Goal: Transaction & Acquisition: Purchase product/service

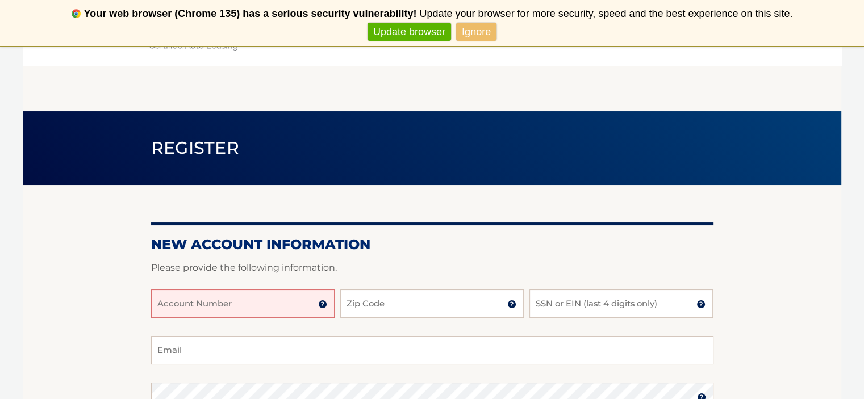
click at [309, 302] on input "Account Number" at bounding box center [242, 304] width 183 height 28
type input "44455990478"
click at [492, 301] on input "Zip Code" at bounding box center [431, 304] width 183 height 28
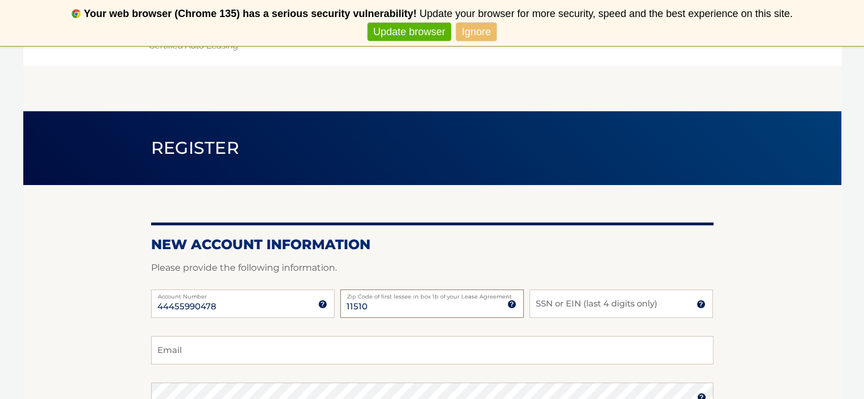
type input "11510"
click at [543, 303] on input "SSN or EIN (last 4 digits only)" at bounding box center [620, 304] width 183 height 28
drag, startPoint x: 560, startPoint y: 308, endPoint x: 493, endPoint y: 294, distance: 68.1
click at [493, 294] on div "44455990478 Account Number 11 digit account number provided on your coupon book…" at bounding box center [432, 313] width 562 height 47
type input "5124"
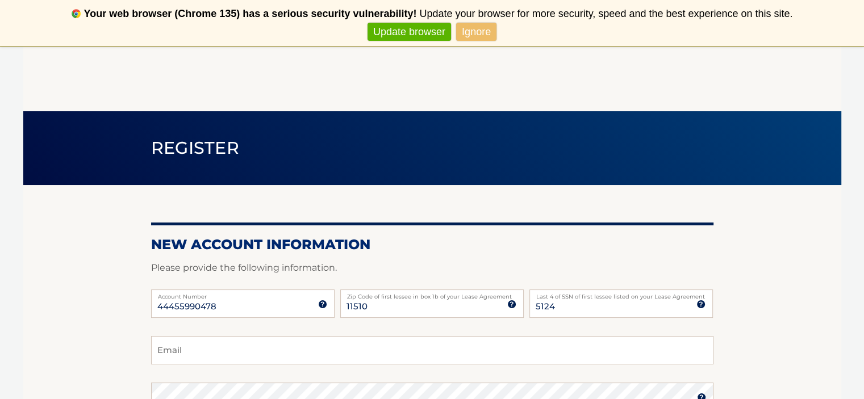
scroll to position [57, 0]
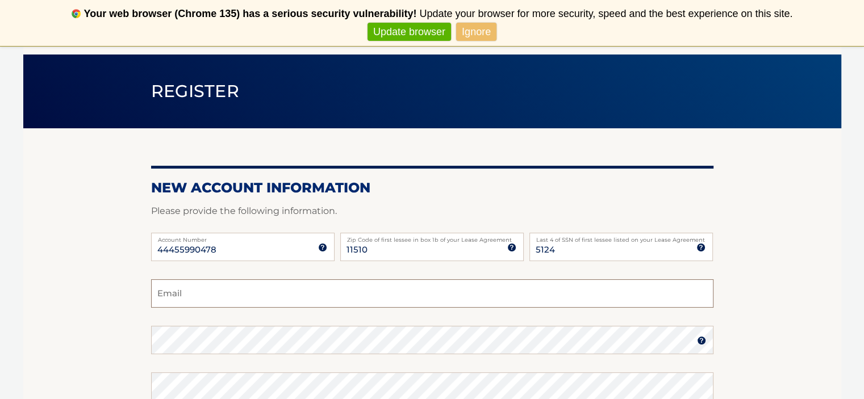
click at [218, 288] on input "Email" at bounding box center [432, 293] width 562 height 28
type input "c"
type input "kynell@gmail.com"
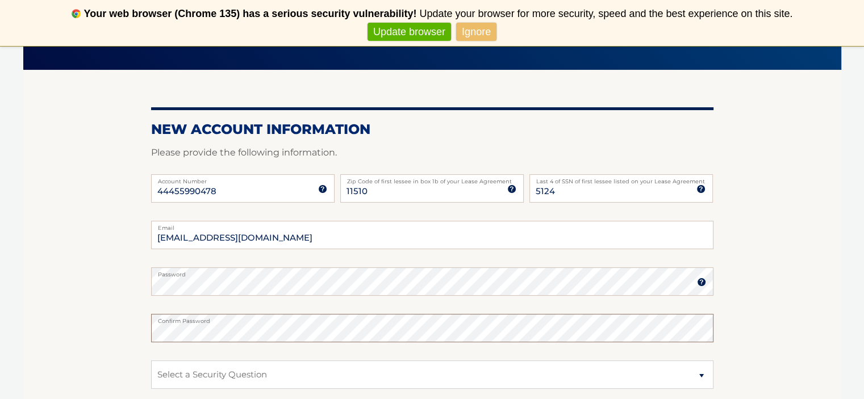
scroll to position [229, 0]
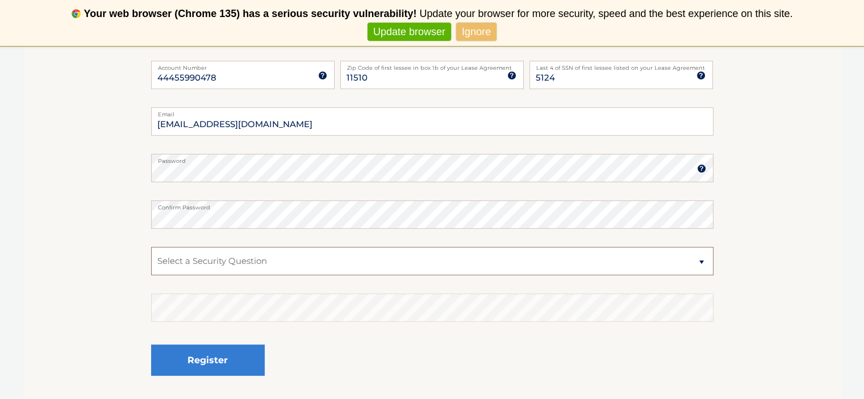
click at [277, 258] on select "Select a Security Question What was the name of your elementary school? What is…" at bounding box center [432, 261] width 562 height 28
select select "2"
click at [151, 247] on select "Select a Security Question What was the name of your elementary school? What is…" at bounding box center [432, 261] width 562 height 28
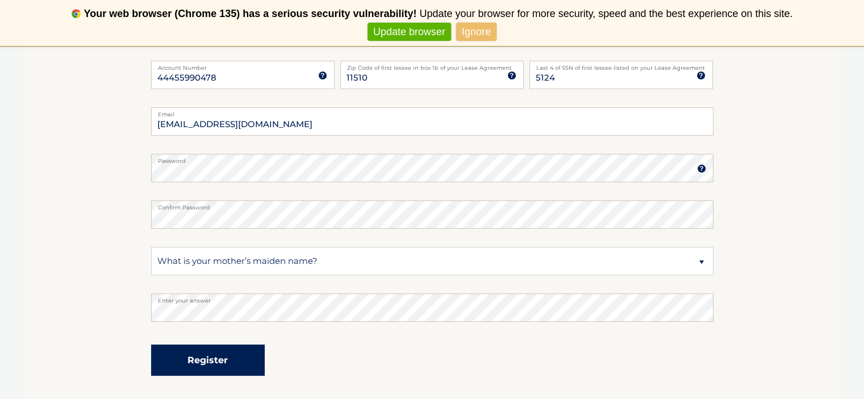
click at [254, 356] on button "Register" at bounding box center [208, 360] width 114 height 31
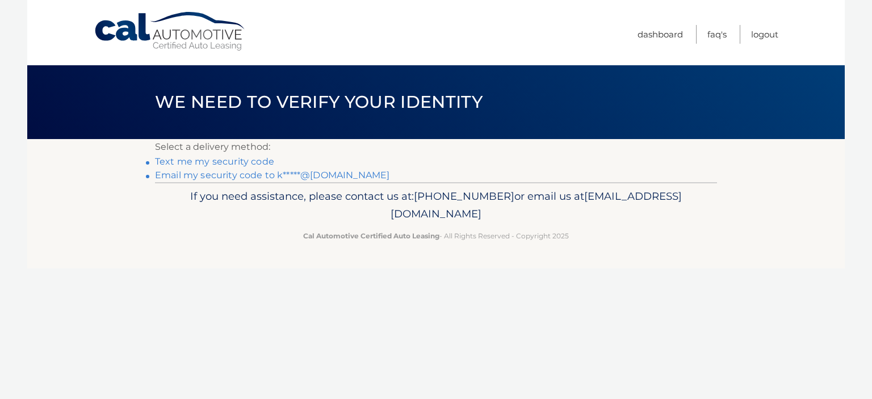
click at [227, 163] on link "Text me my security code" at bounding box center [214, 161] width 119 height 11
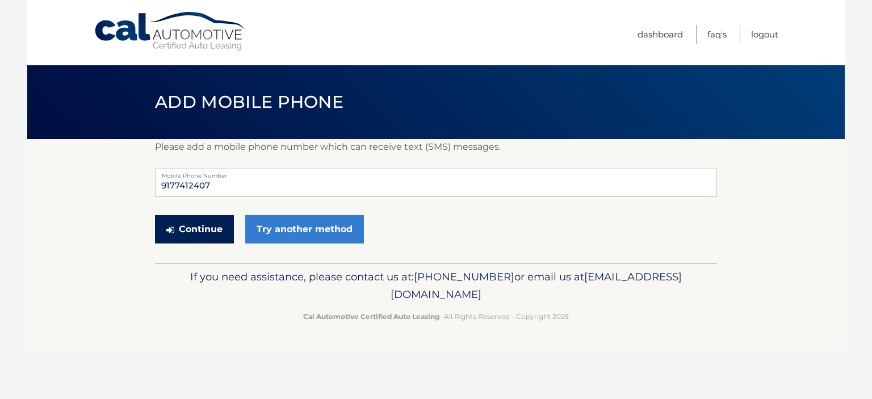
click at [204, 233] on button "Continue" at bounding box center [194, 229] width 79 height 28
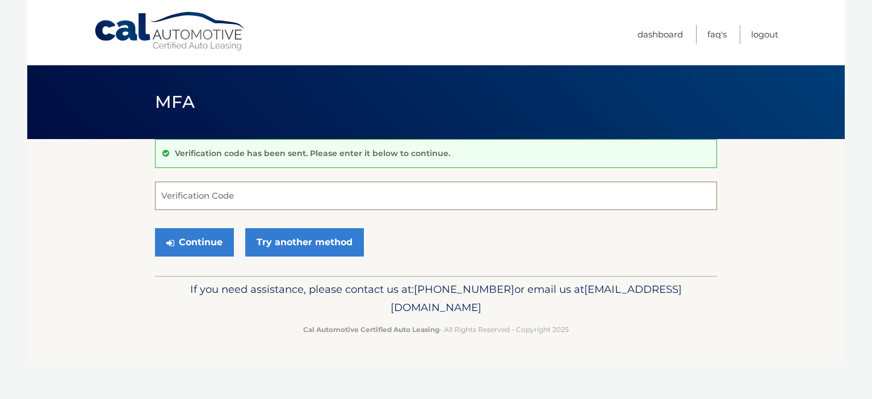
click at [220, 191] on input "Verification Code" at bounding box center [436, 196] width 562 height 28
type input "048556"
click at [215, 247] on button "Continue" at bounding box center [194, 242] width 79 height 28
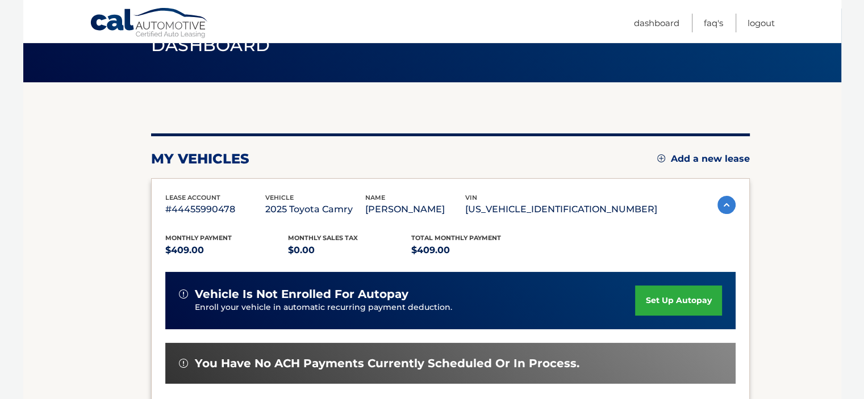
scroll to position [114, 0]
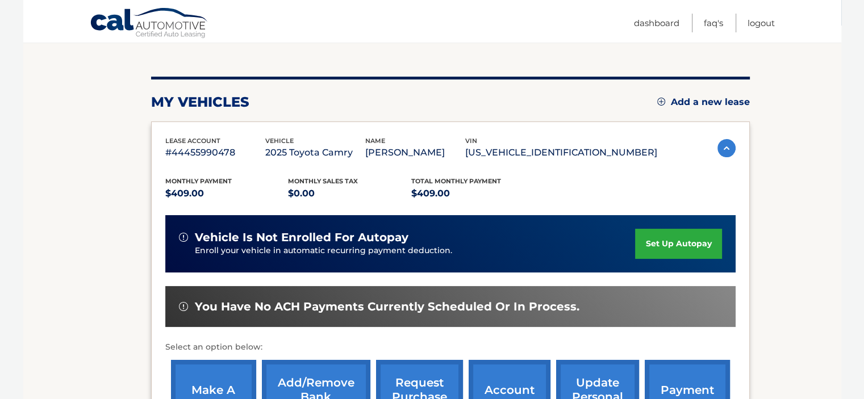
click at [670, 239] on link "set up autopay" at bounding box center [678, 244] width 86 height 30
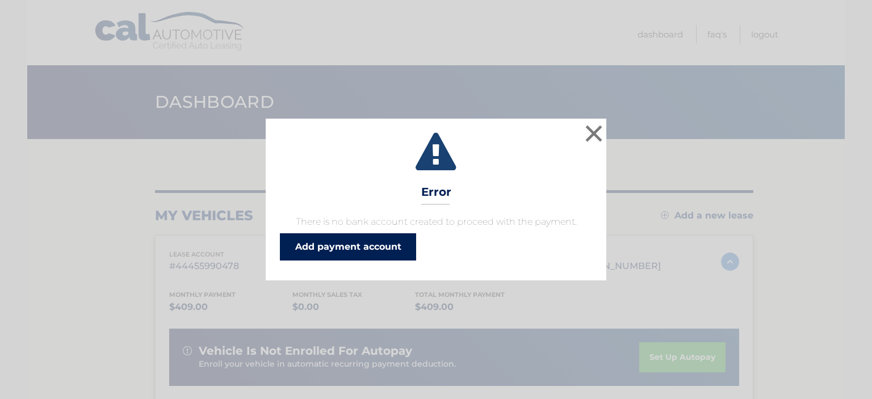
click at [359, 246] on link "Add payment account" at bounding box center [348, 246] width 136 height 27
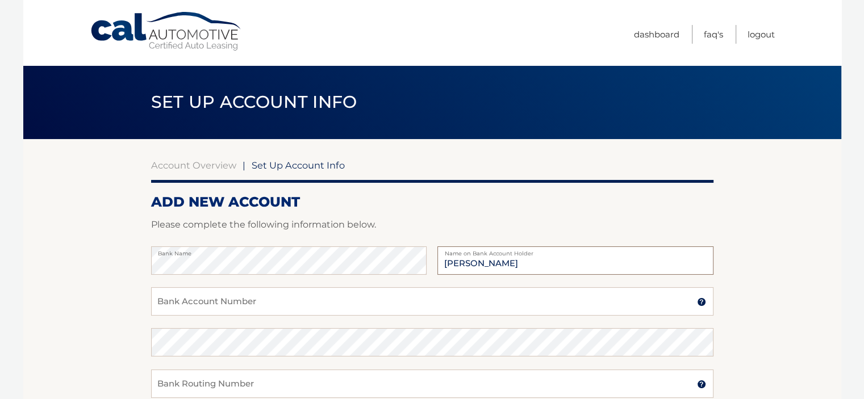
type input "Charlie Roberts"
click at [236, 300] on input "Bank Account Number" at bounding box center [432, 301] width 562 height 28
type input "6006241713"
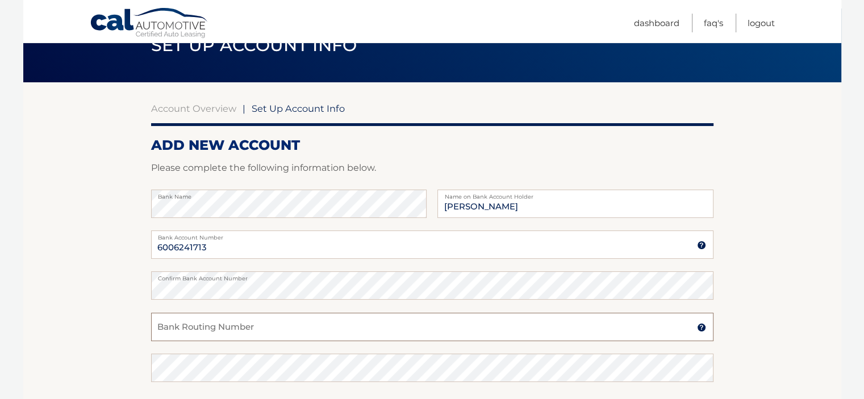
click at [290, 326] on input "Bank Routing Number" at bounding box center [432, 327] width 562 height 28
type input "600624"
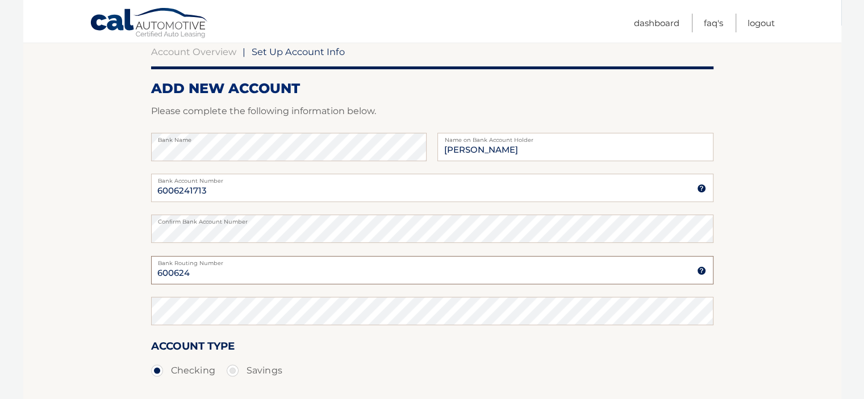
drag, startPoint x: 202, startPoint y: 270, endPoint x: 124, endPoint y: 265, distance: 78.5
click at [124, 265] on section "Account Overview | Set Up Account Info ADD NEW ACCOUNT Please complete the foll…" at bounding box center [432, 242] width 818 height 433
type input "221475786"
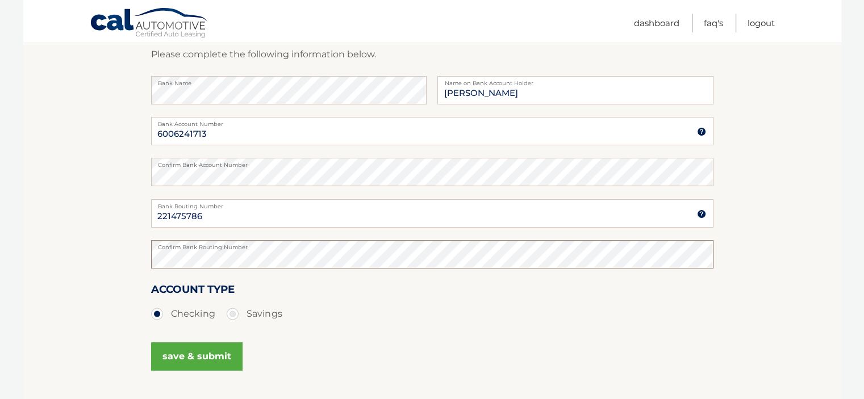
scroll to position [227, 0]
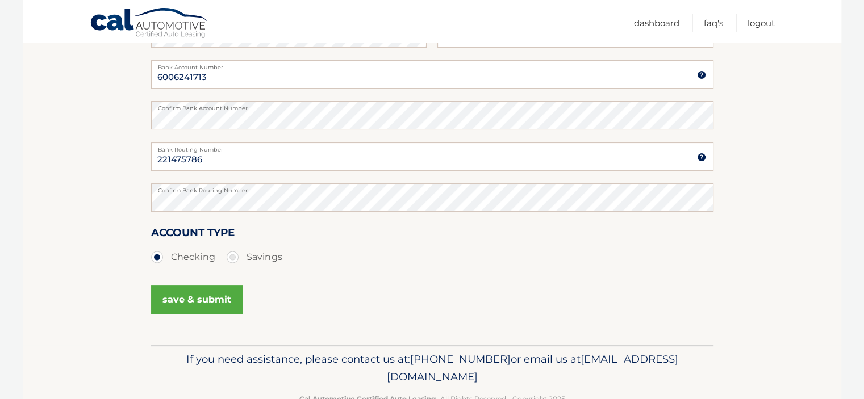
click at [229, 257] on label "Savings" at bounding box center [255, 257] width 56 height 23
click at [231, 257] on input "Savings" at bounding box center [236, 255] width 11 height 18
radio input "true"
click at [216, 300] on button "save & submit" at bounding box center [196, 300] width 91 height 28
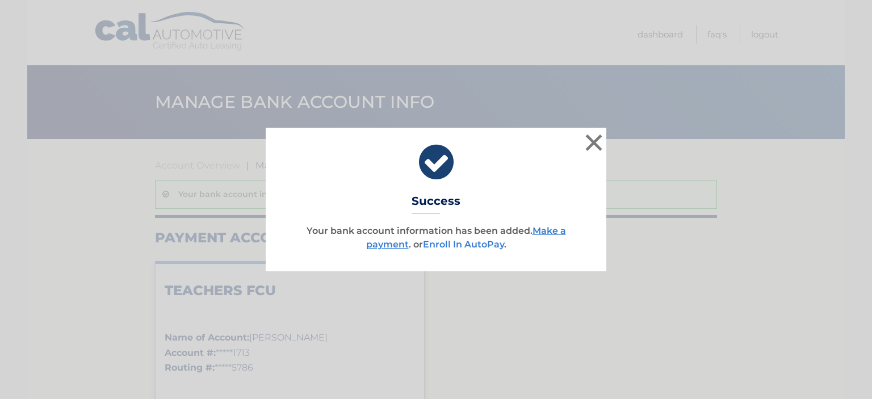
click at [492, 246] on link "Enroll In AutoPay" at bounding box center [463, 244] width 81 height 11
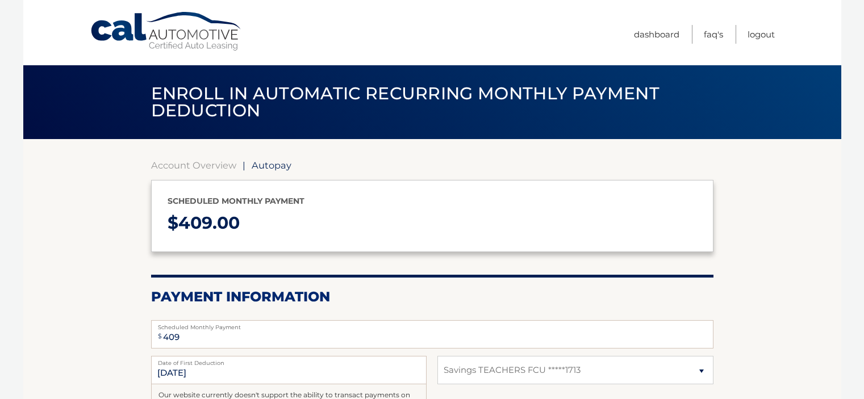
select select "NWQ3ZDBjNjUtYWI5Yy00ODBmLWEzZjYtOTRjOGNhOThlZjc2"
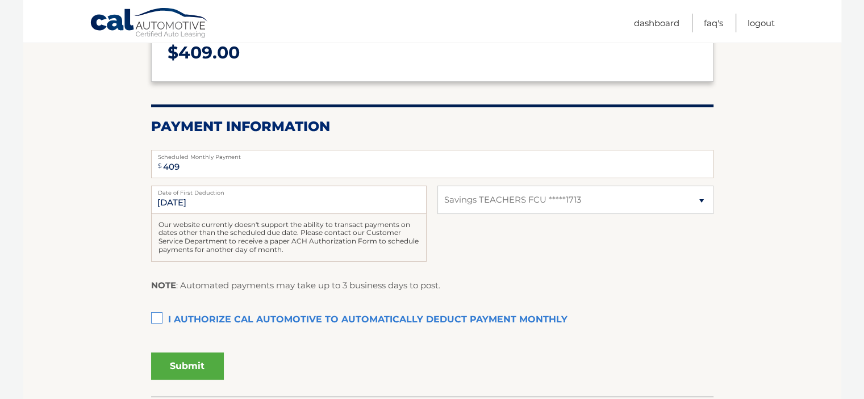
scroll to position [227, 0]
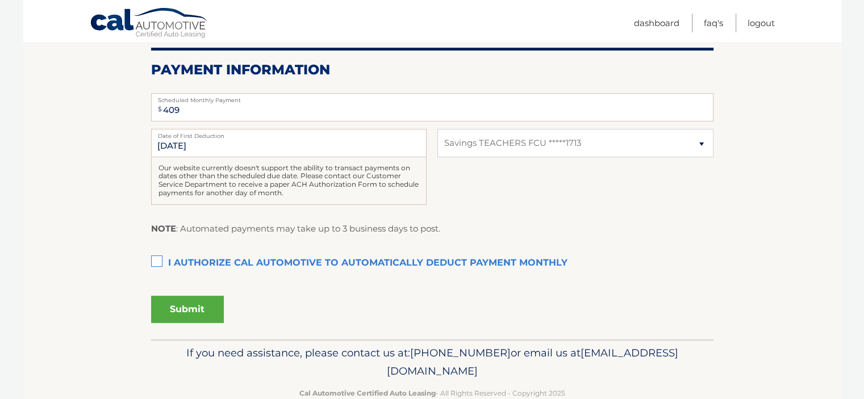
click at [160, 260] on label "I authorize cal automotive to automatically deduct payment monthly This checkbo…" at bounding box center [432, 263] width 562 height 23
click at [0, 0] on input "I authorize cal automotive to automatically deduct payment monthly This checkbo…" at bounding box center [0, 0] width 0 height 0
click at [196, 308] on button "Submit" at bounding box center [187, 309] width 73 height 27
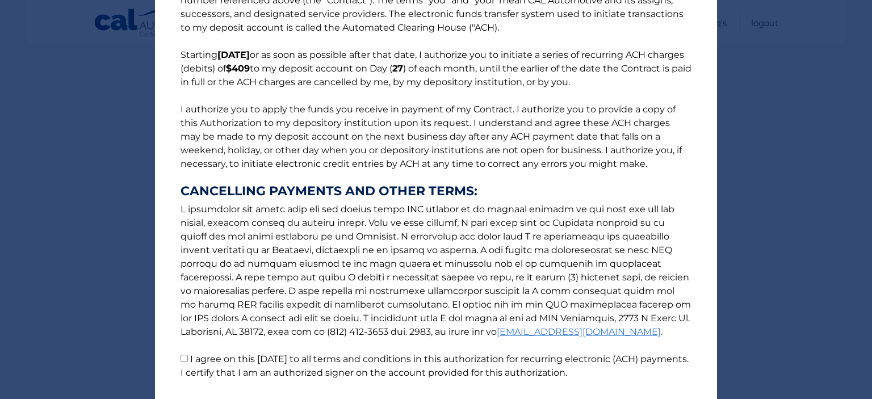
scroll to position [137, 0]
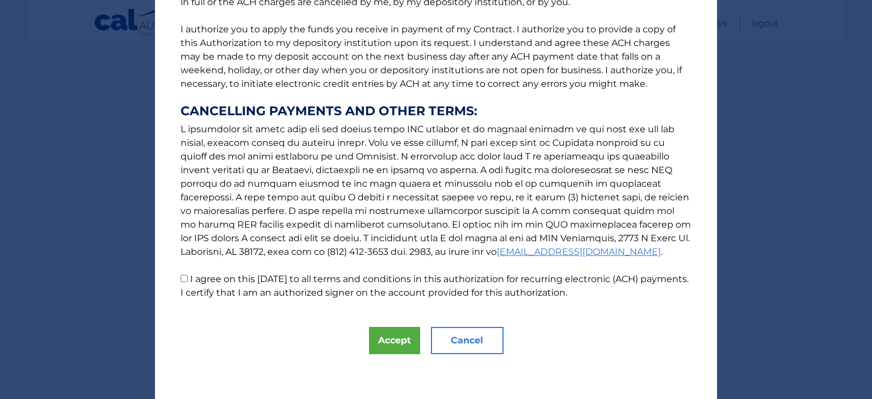
click at [181, 279] on input "I agree on this 08/28/2025 to all terms and conditions in this authorization fo…" at bounding box center [184, 278] width 7 height 7
checkbox input "true"
click at [393, 338] on button "Accept" at bounding box center [394, 340] width 51 height 27
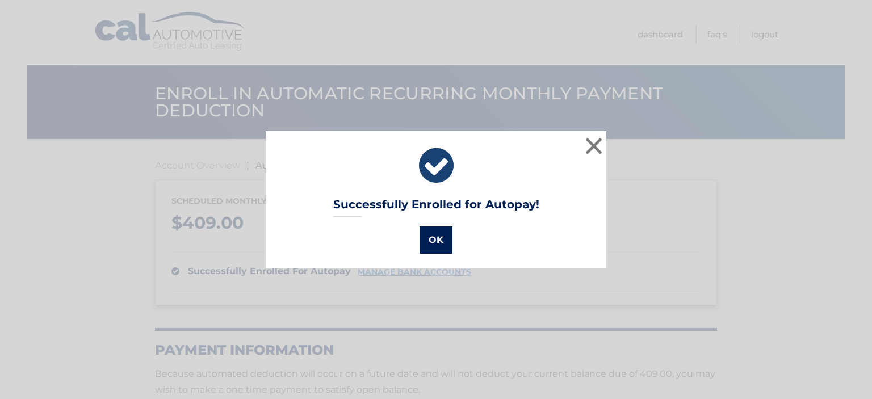
click at [434, 236] on button "OK" at bounding box center [436, 240] width 33 height 27
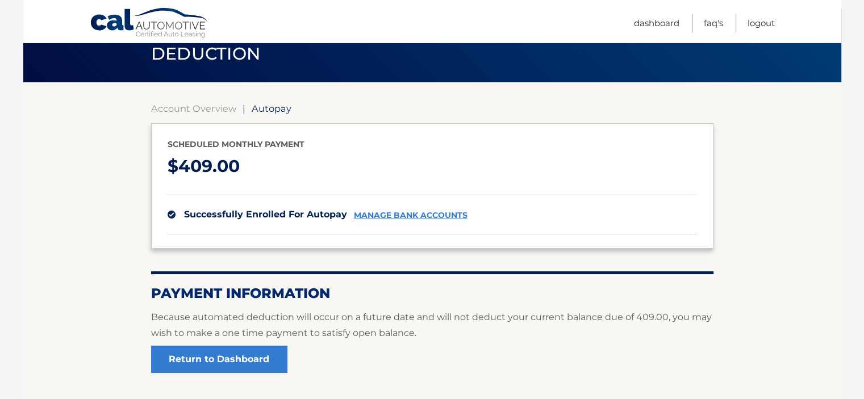
scroll to position [143, 0]
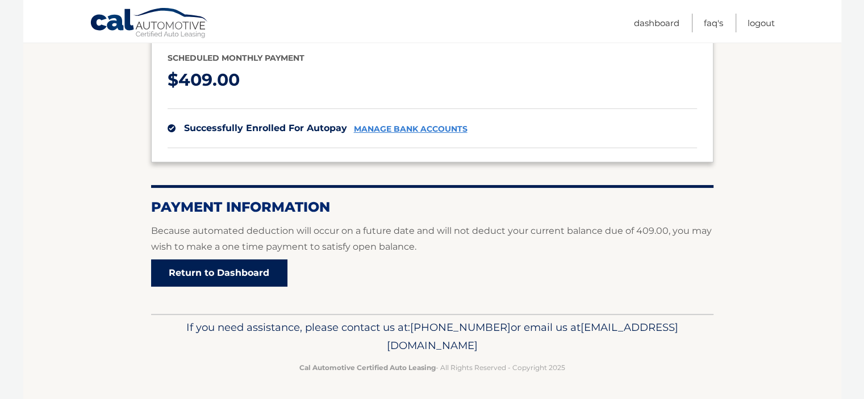
click at [261, 276] on link "Return to Dashboard" at bounding box center [219, 273] width 136 height 27
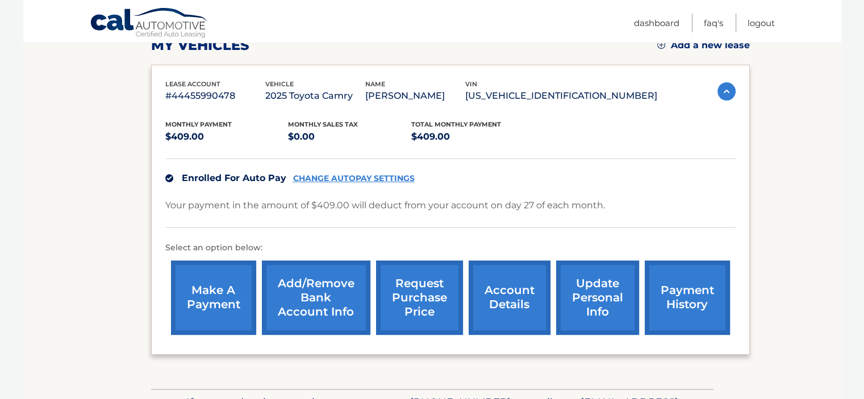
scroll to position [227, 0]
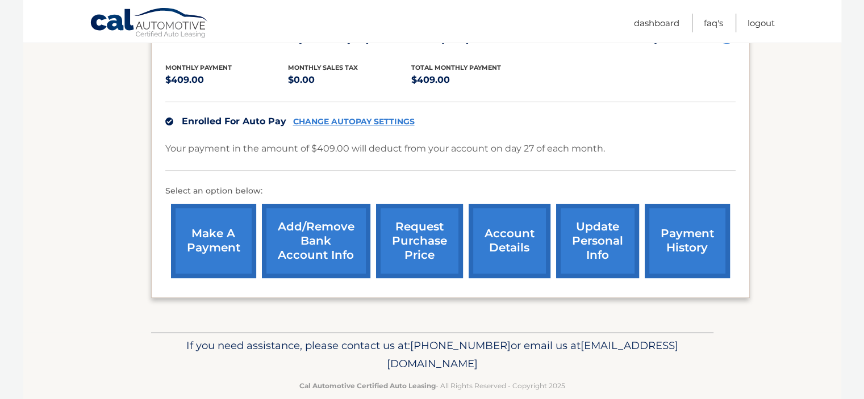
click at [221, 245] on link "make a payment" at bounding box center [213, 241] width 85 height 74
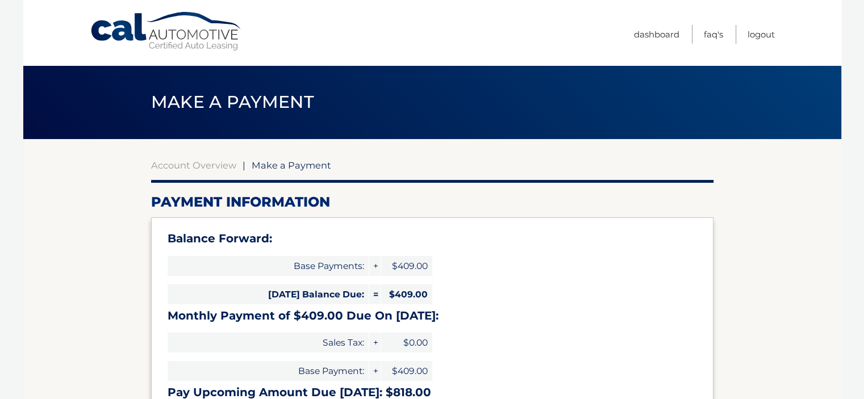
select select "NWQ3ZDBjNjUtYWI5Yy00ODBmLWEzZjYtOTRjOGNhOThlZjc2"
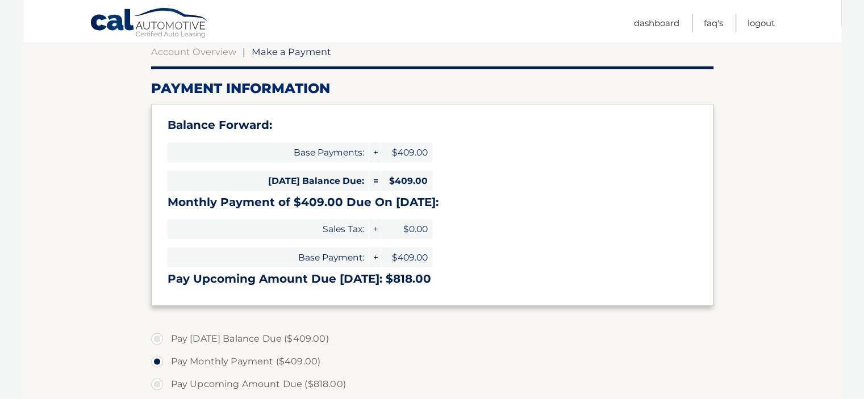
scroll to position [170, 0]
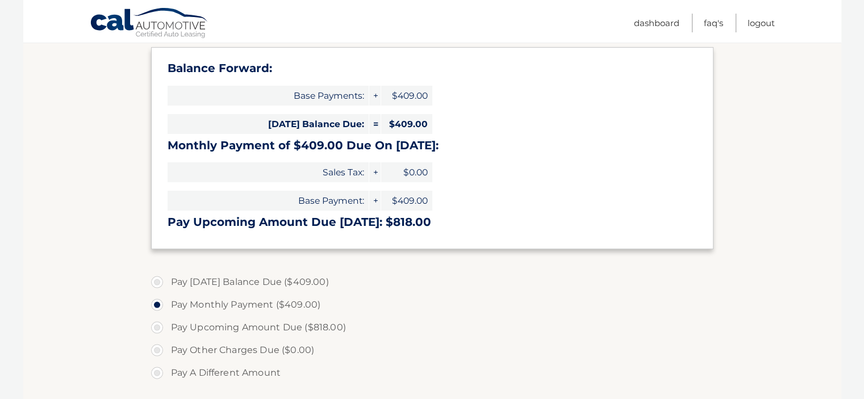
click at [158, 279] on label "Pay [DATE] Balance Due ($409.00)" at bounding box center [432, 282] width 562 height 23
click at [158, 279] on input "Pay [DATE] Balance Due ($409.00)" at bounding box center [161, 280] width 11 height 18
radio input "true"
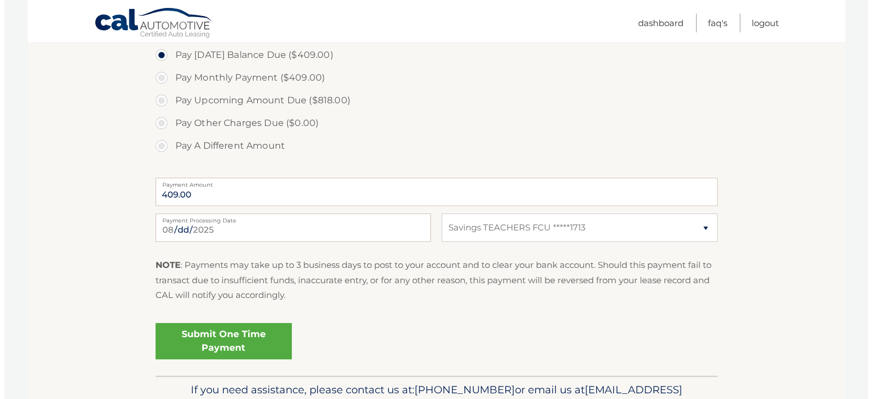
scroll to position [454, 0]
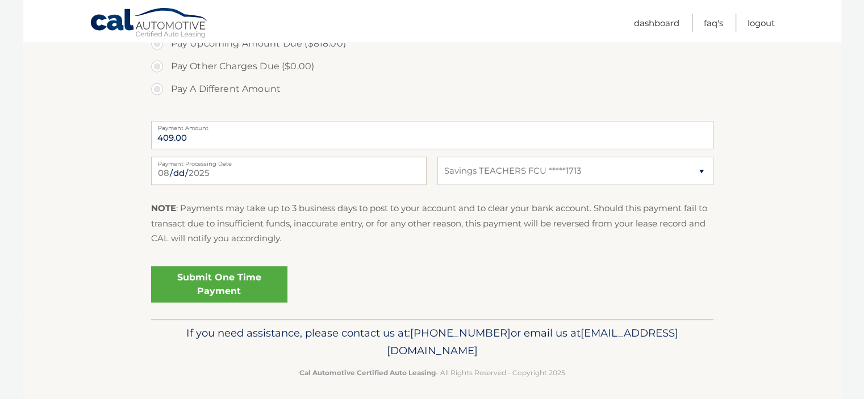
click at [245, 285] on link "Submit One Time Payment" at bounding box center [219, 284] width 136 height 36
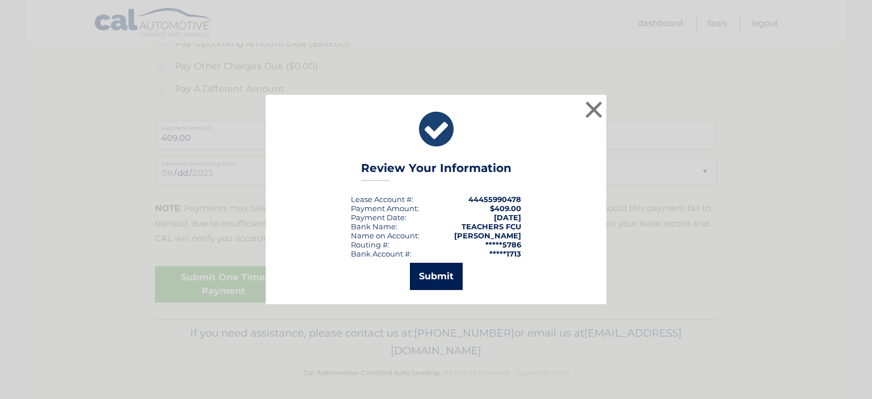
click at [441, 276] on button "Submit" at bounding box center [436, 276] width 53 height 27
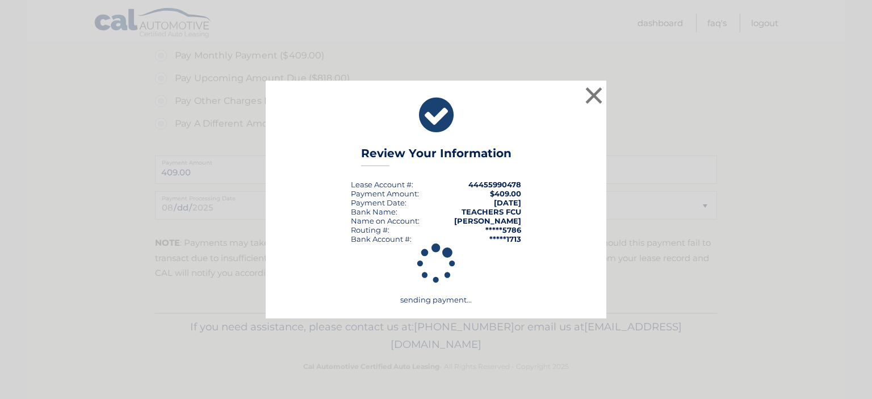
scroll to position [419, 0]
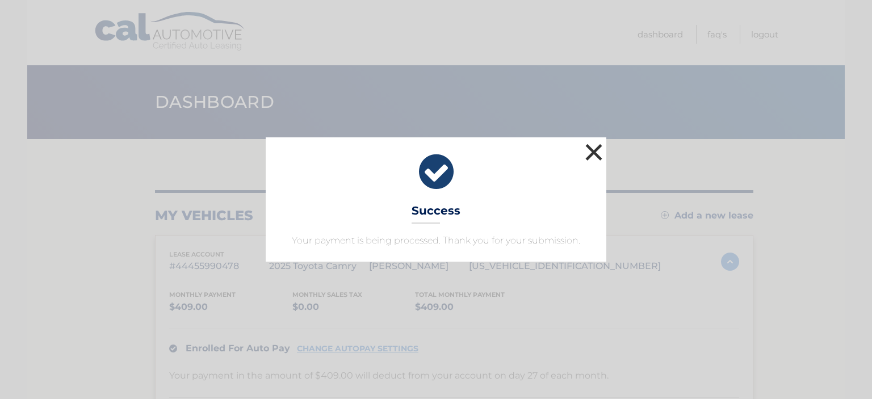
click at [592, 152] on button "×" at bounding box center [594, 152] width 23 height 23
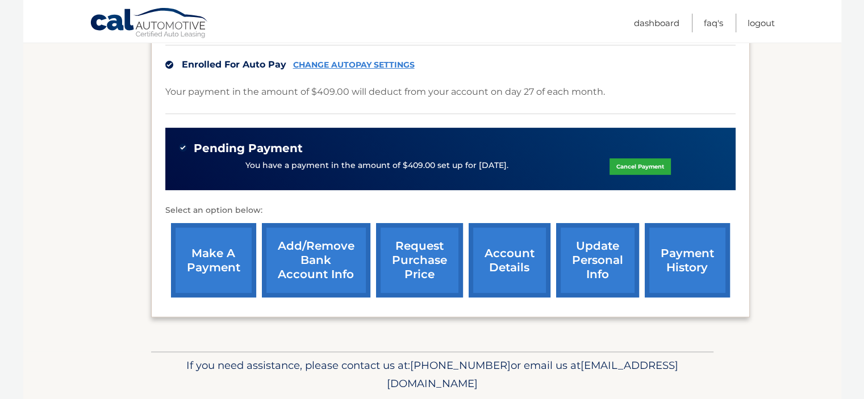
scroll to position [320, 0]
